Goal: Task Accomplishment & Management: Use online tool/utility

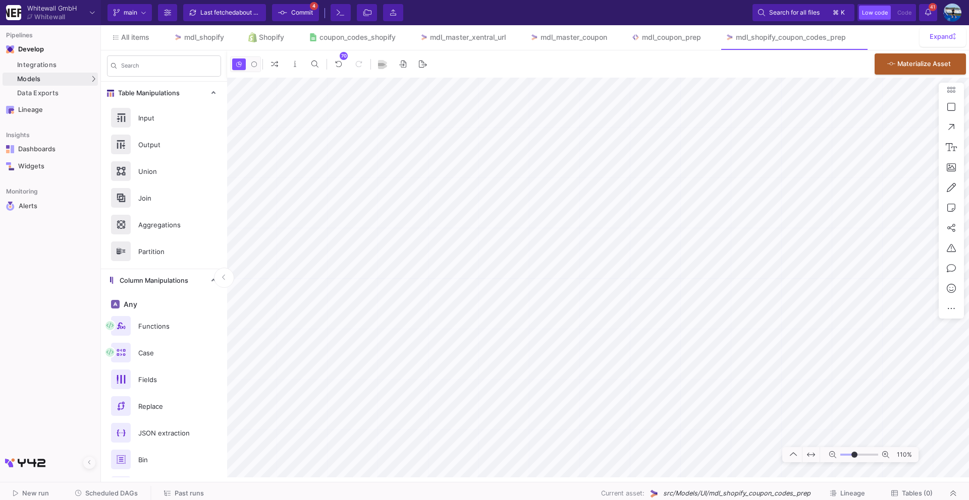
type input "-1"
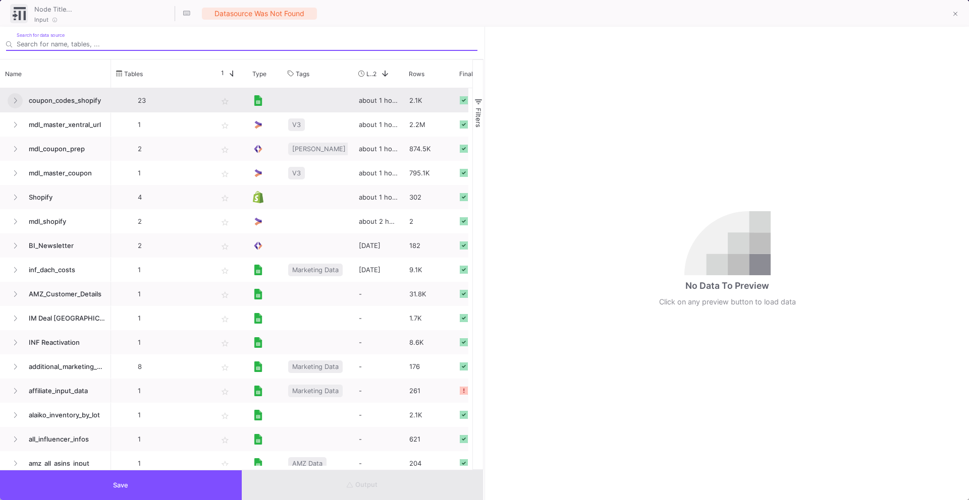
click at [14, 102] on icon at bounding box center [15, 100] width 4 height 7
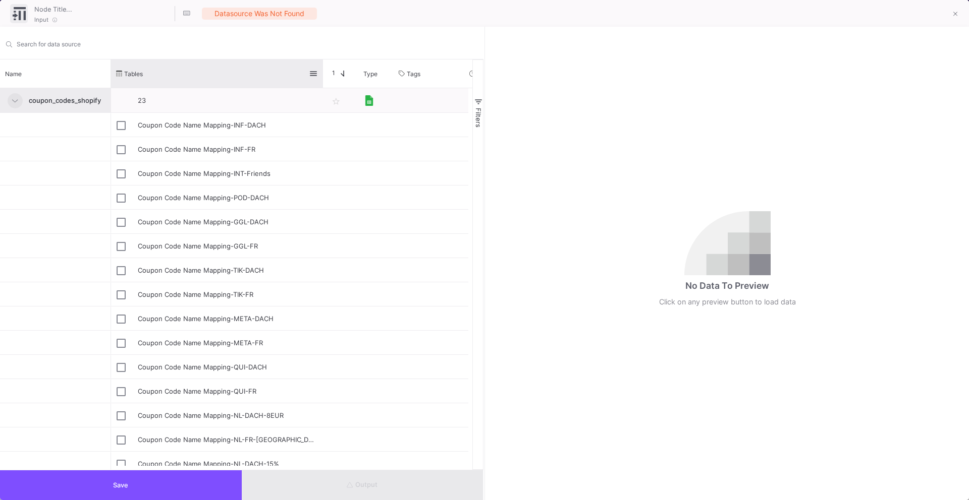
drag, startPoint x: 211, startPoint y: 69, endPoint x: 322, endPoint y: 81, distance: 111.1
click at [322, 81] on div at bounding box center [323, 74] width 4 height 28
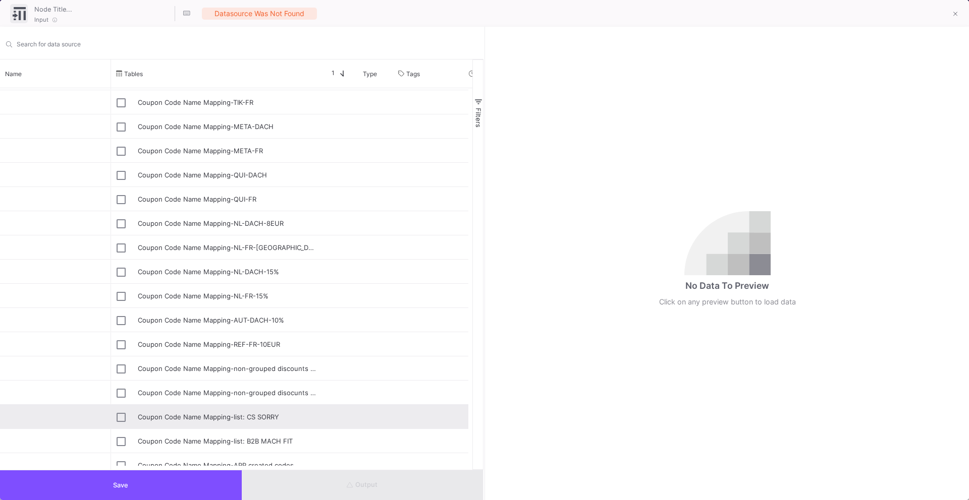
scroll to position [193, 0]
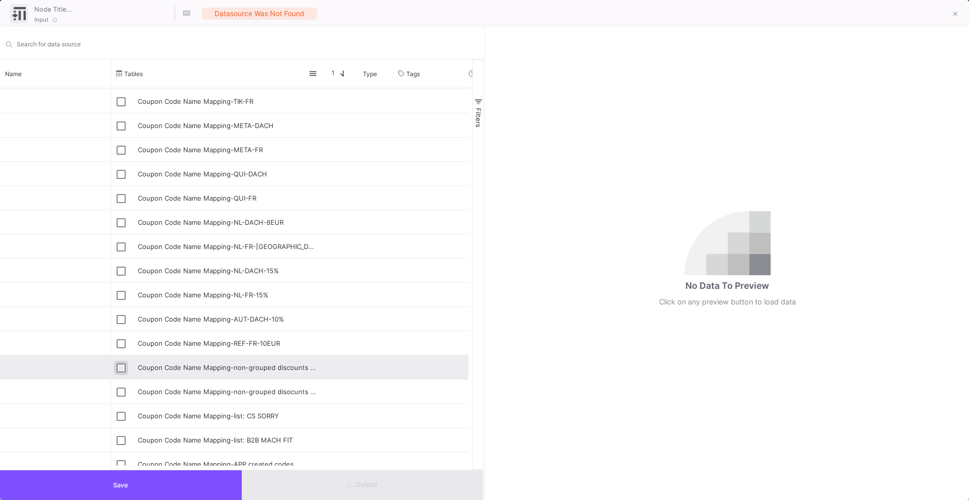
click at [120, 368] on input "Press Space to toggle row selection (unchecked)" at bounding box center [121, 368] width 9 height 9
checkbox input "true"
type input "Coupon Code Name Mapping-non-grouped discounts with codes"
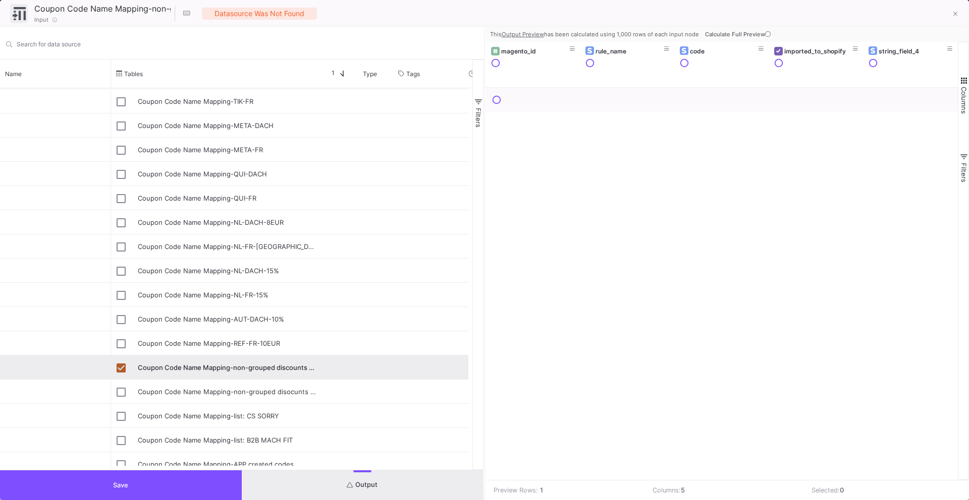
click at [111, 488] on button "Save" at bounding box center [121, 486] width 242 height 30
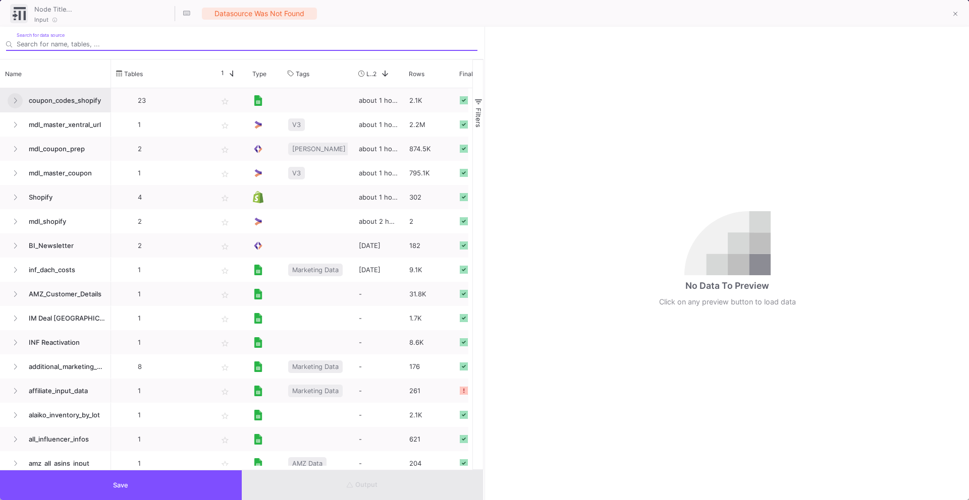
click at [15, 102] on icon at bounding box center [15, 100] width 4 height 7
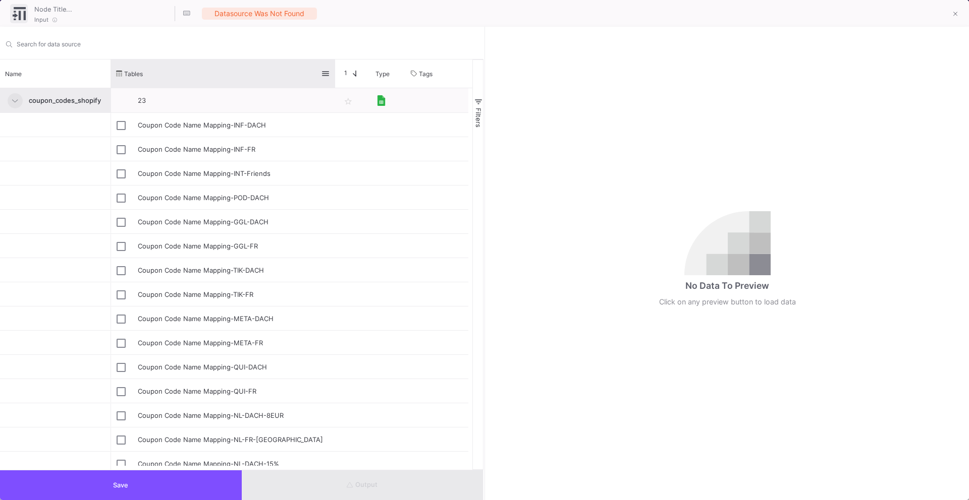
drag, startPoint x: 210, startPoint y: 69, endPoint x: 339, endPoint y: 87, distance: 130.4
click at [337, 87] on div at bounding box center [335, 74] width 4 height 28
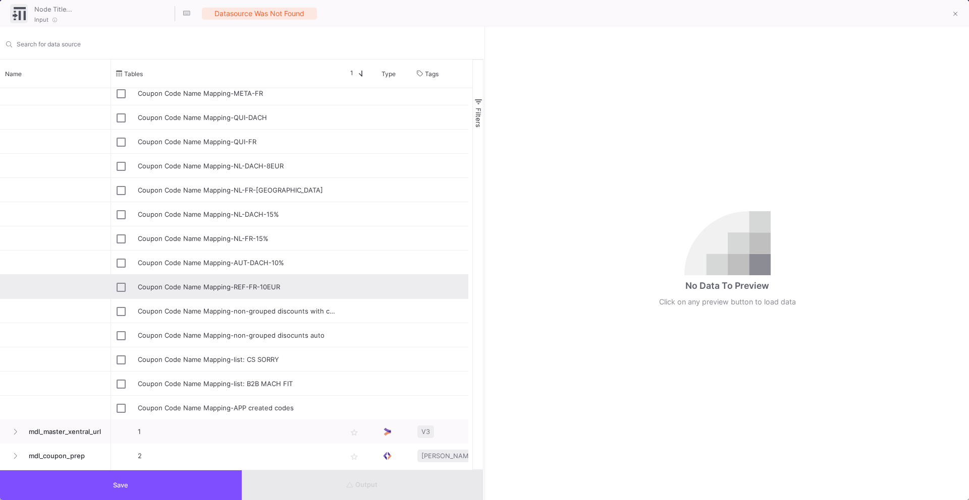
scroll to position [0, 0]
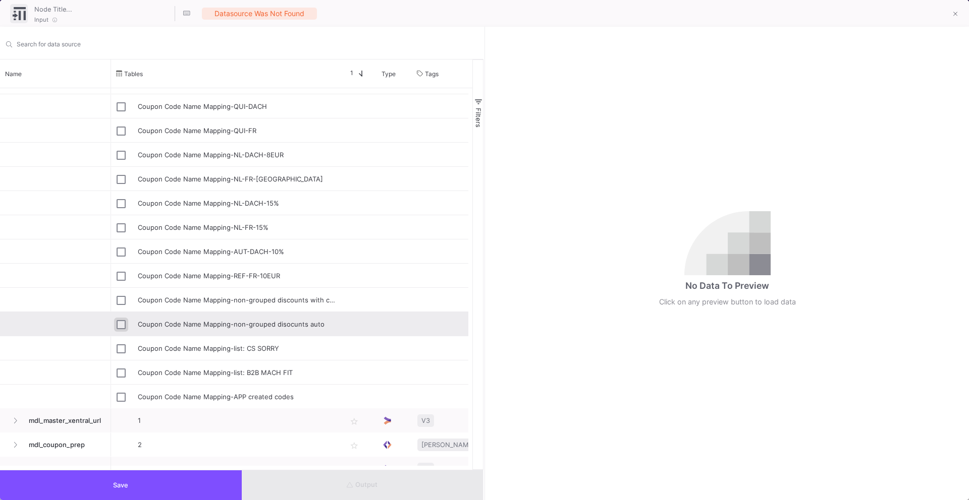
click at [122, 322] on input "Press Space to toggle row selection (unchecked)" at bounding box center [121, 324] width 9 height 9
checkbox input "true"
type input "Coupon Code Name Mapping-non-grouped disocunts auto"
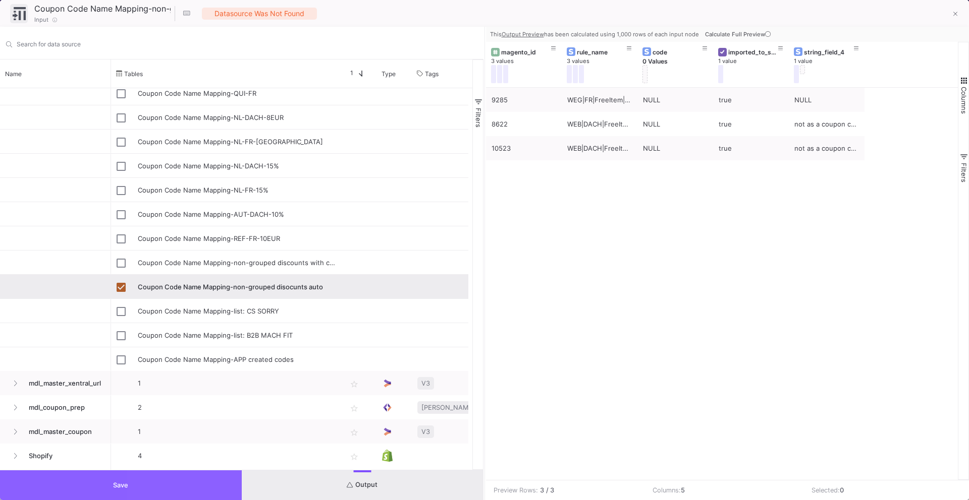
click at [180, 479] on button "Save" at bounding box center [121, 486] width 242 height 30
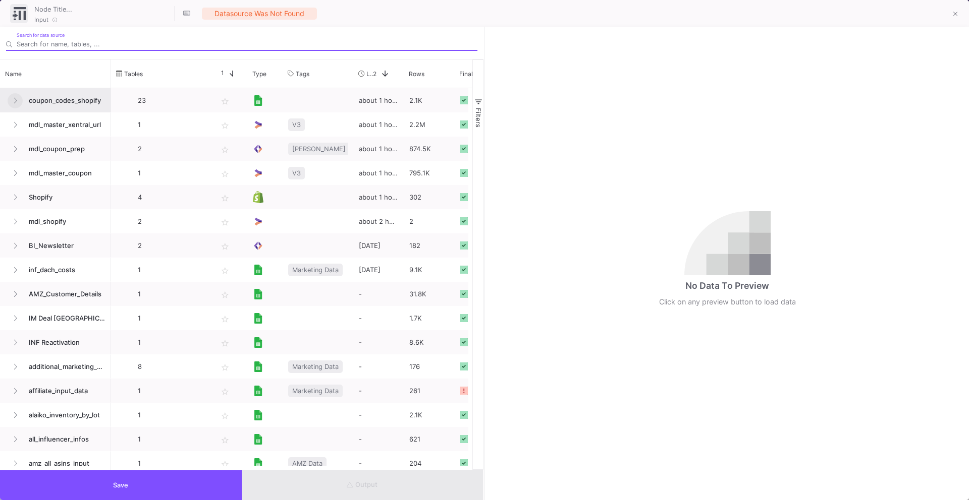
click at [13, 103] on icon at bounding box center [15, 100] width 4 height 7
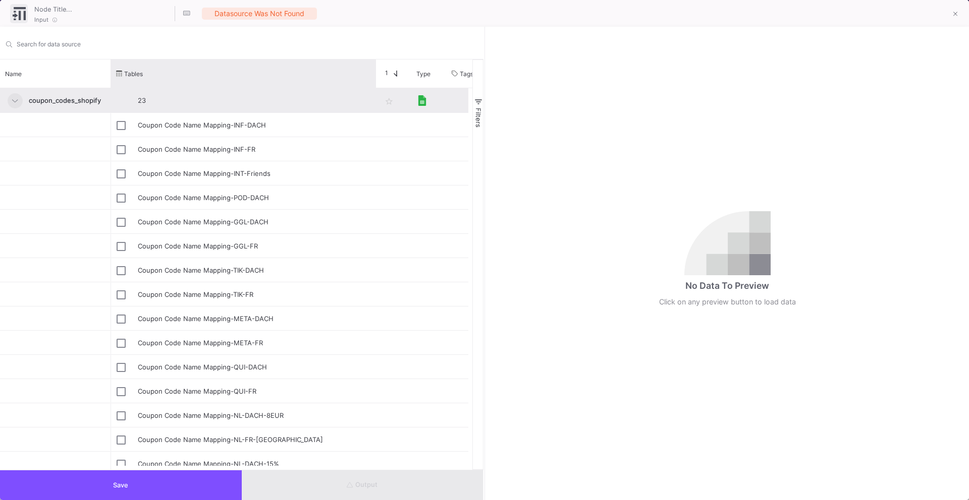
drag, startPoint x: 210, startPoint y: 67, endPoint x: 374, endPoint y: 95, distance: 166.5
click at [374, 95] on div "Name Tables Star 1 Type" at bounding box center [236, 265] width 472 height 411
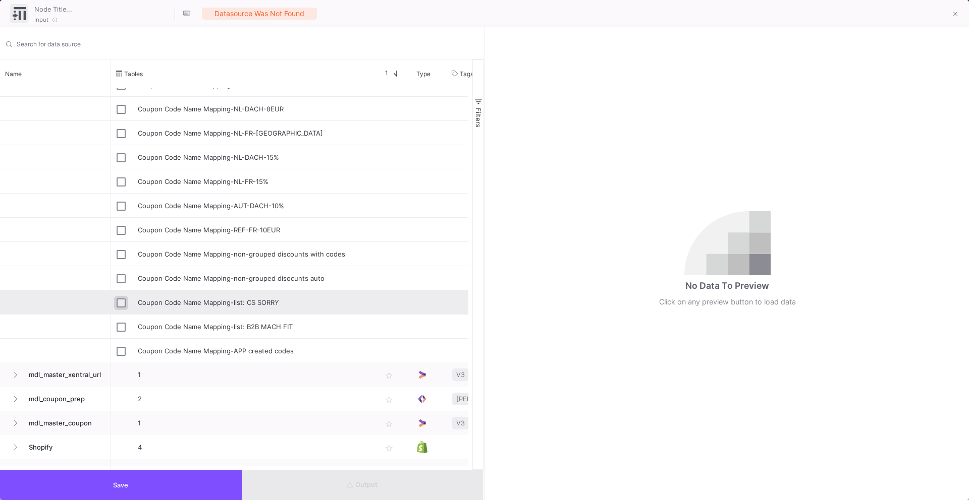
click at [124, 305] on input "Press Space to toggle row selection (unchecked)" at bounding box center [121, 303] width 9 height 9
checkbox input "true"
type input "Coupon Code Name Mapping-list: CS SORRY"
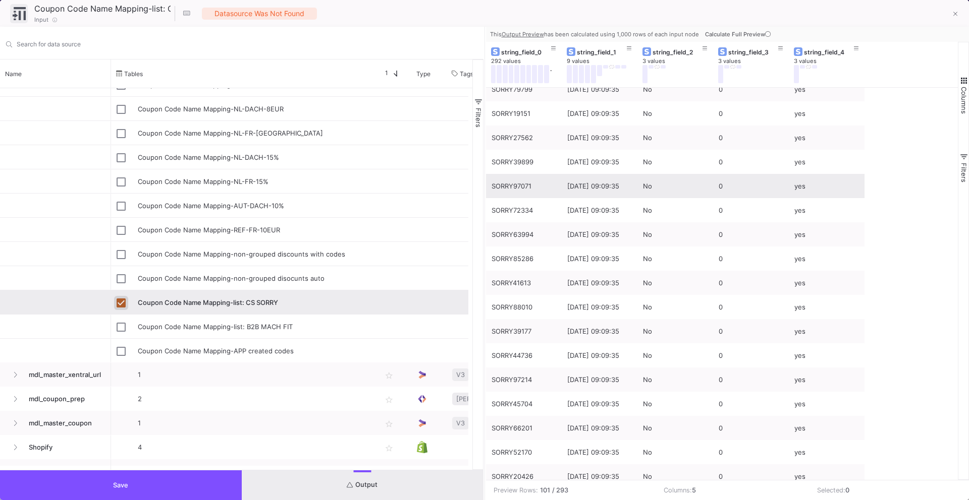
scroll to position [1280, 0]
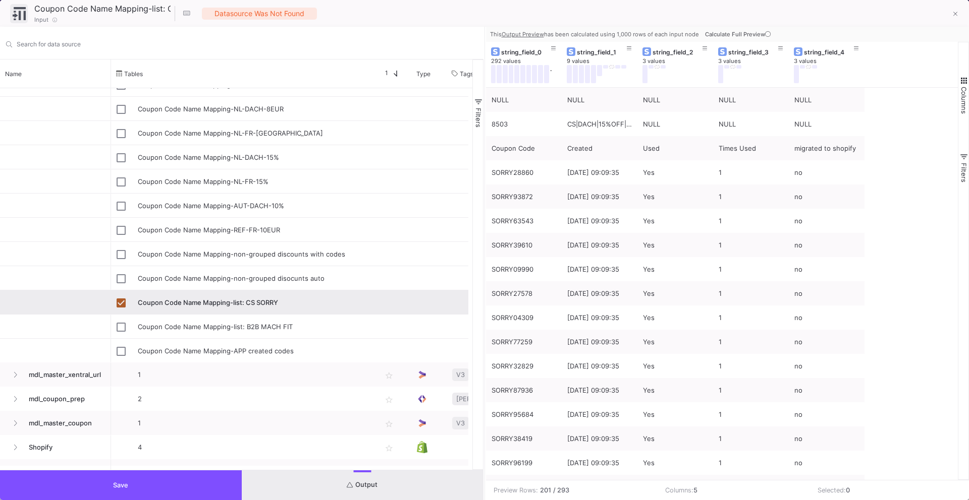
click at [62, 490] on button "Save" at bounding box center [121, 486] width 242 height 30
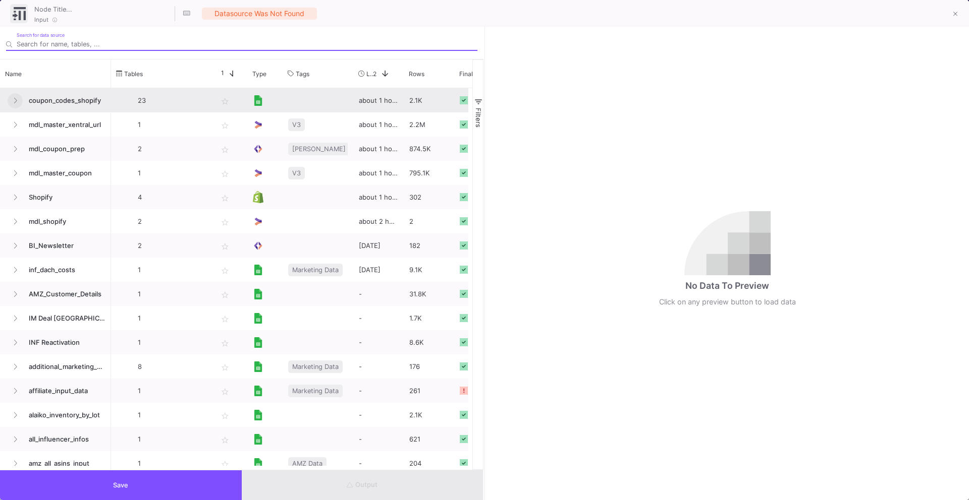
click at [19, 100] on button at bounding box center [15, 100] width 15 height 15
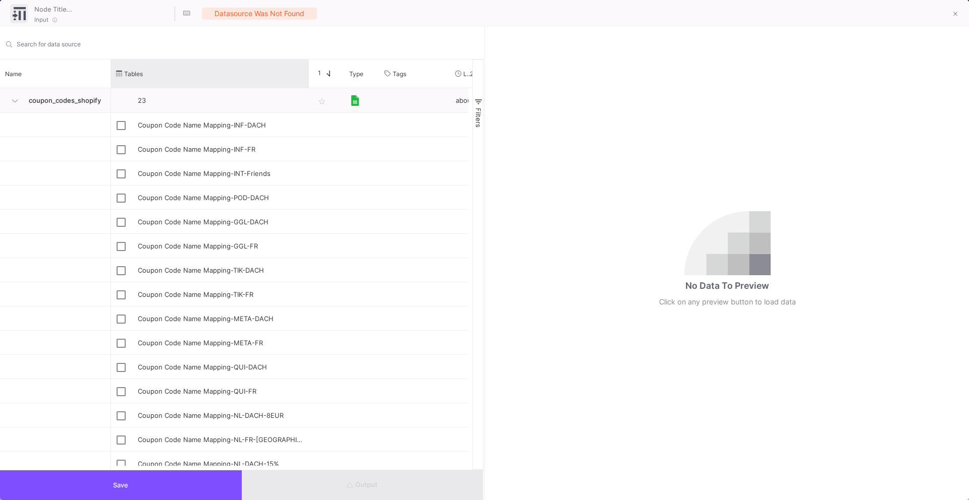
drag, startPoint x: 210, startPoint y: 68, endPoint x: 308, endPoint y: 87, distance: 99.2
click at [308, 88] on div "Name Tables Star 1 Type" at bounding box center [236, 265] width 472 height 411
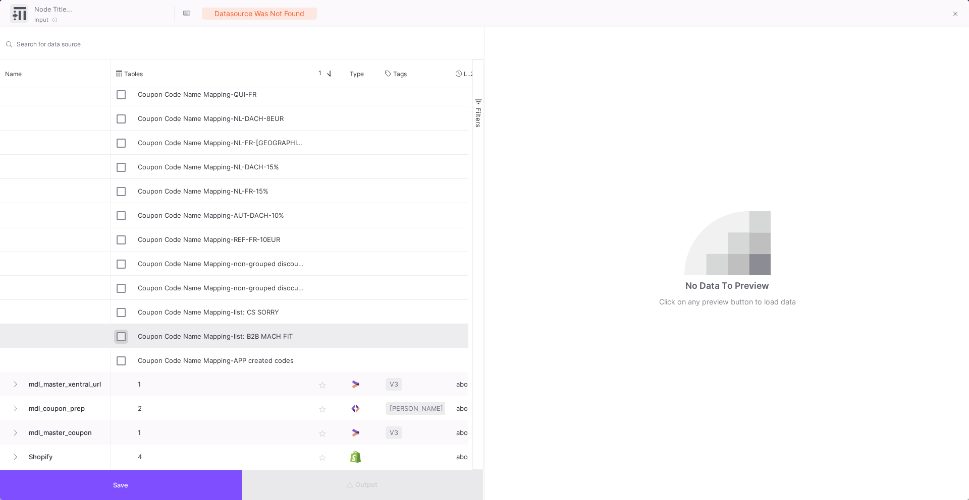
click at [119, 336] on input "Press Space to toggle row selection (unchecked)" at bounding box center [121, 336] width 9 height 9
checkbox input "true"
type input "Coupon Code Name Mapping-list: B2B MACH FIT"
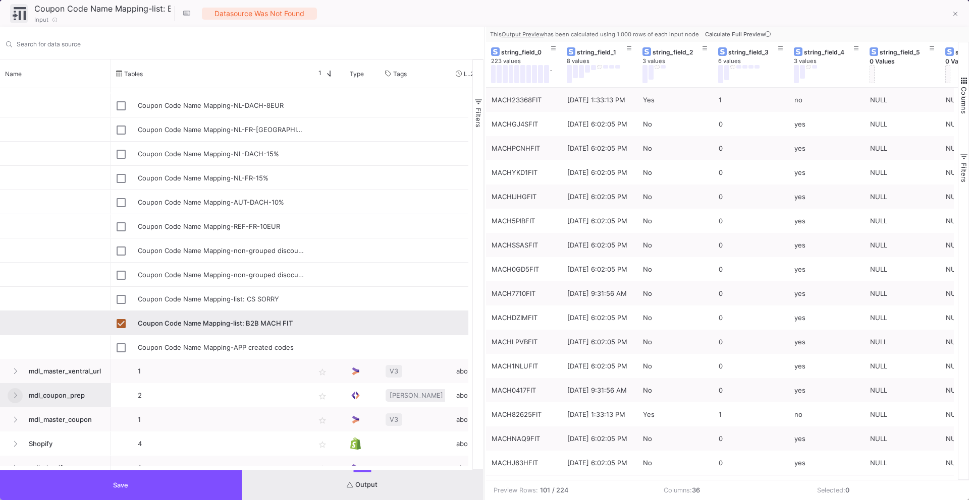
scroll to position [312, 0]
